Goal: Transaction & Acquisition: Purchase product/service

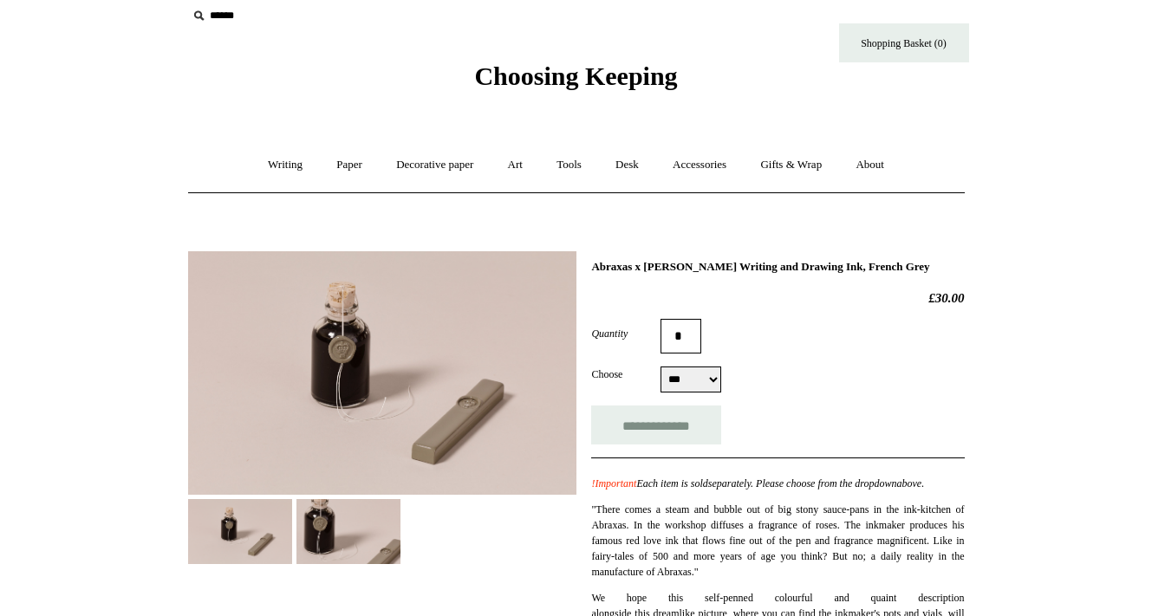
scroll to position [16, 0]
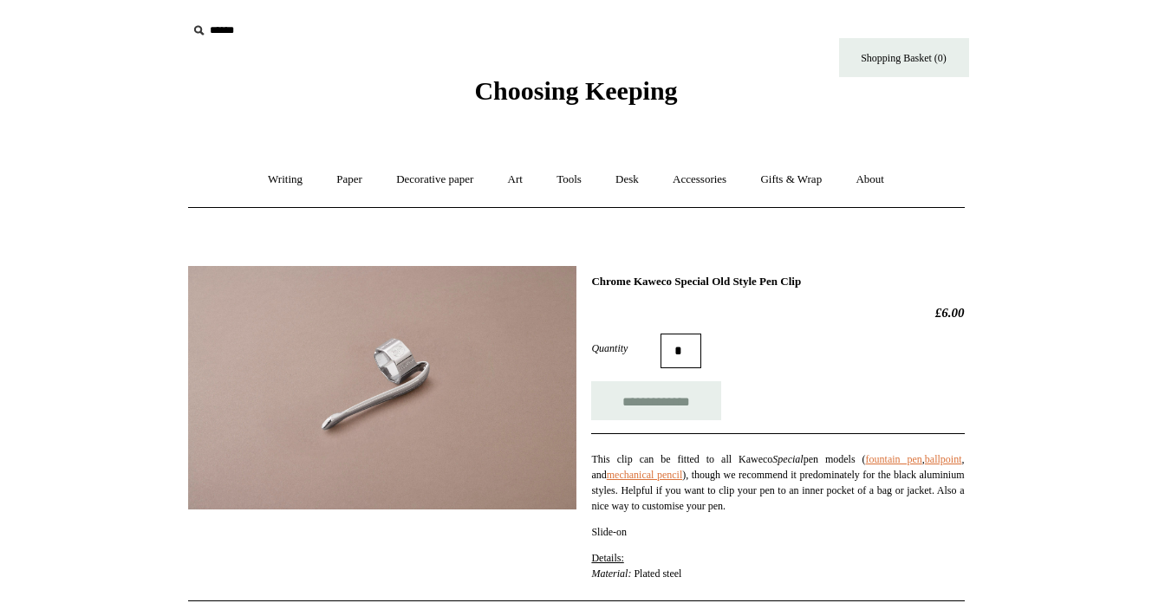
click at [195, 35] on icon at bounding box center [198, 30] width 19 height 19
click at [218, 30] on input "text" at bounding box center [293, 31] width 213 height 32
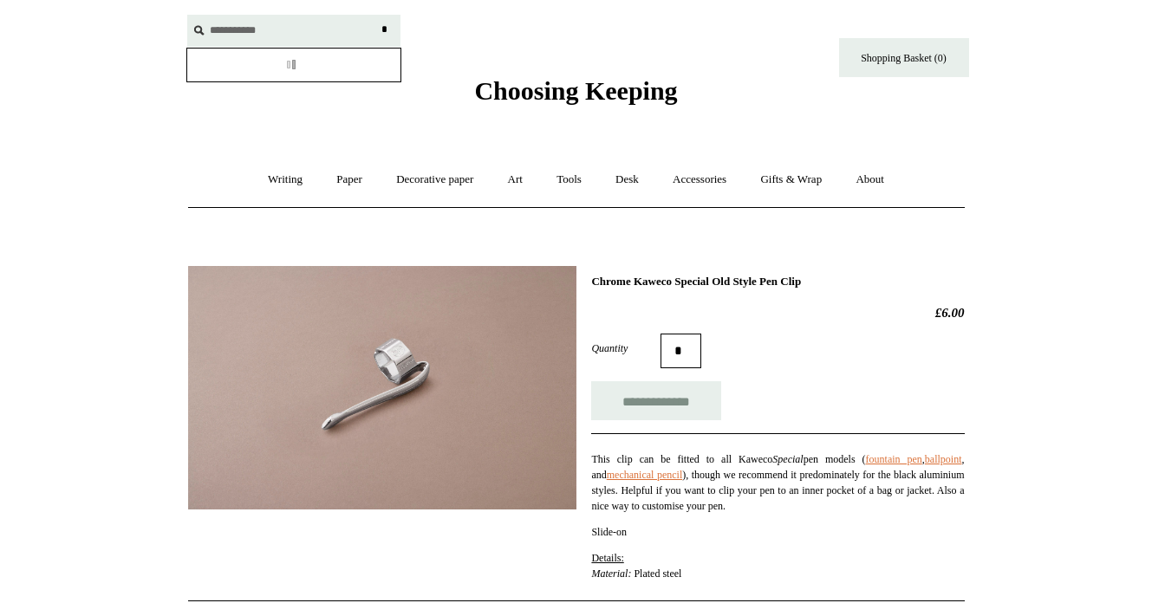
type input "**********"
click at [384, 29] on input "*" at bounding box center [384, 30] width 17 height 30
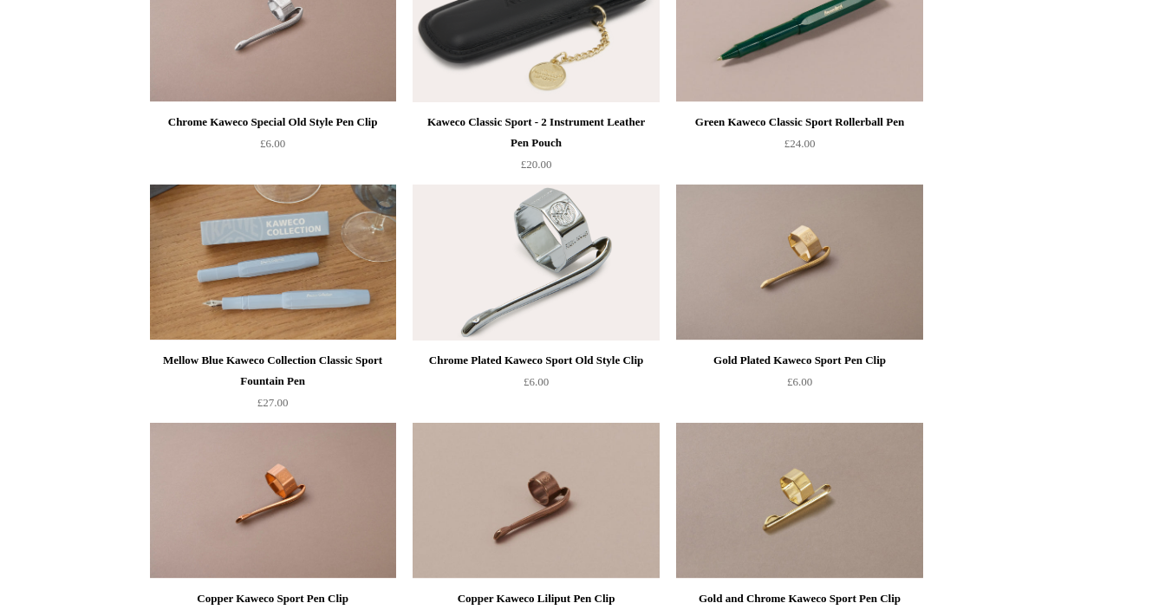
scroll to position [537, 0]
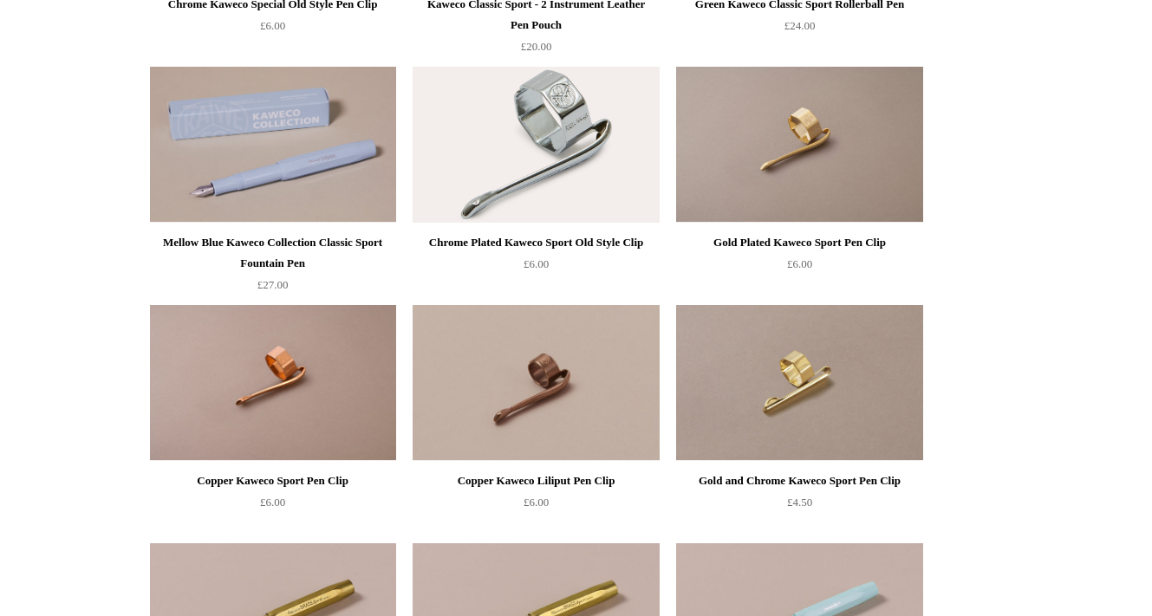
click at [578, 170] on img at bounding box center [536, 145] width 246 height 156
